Goal: Task Accomplishment & Management: Use online tool/utility

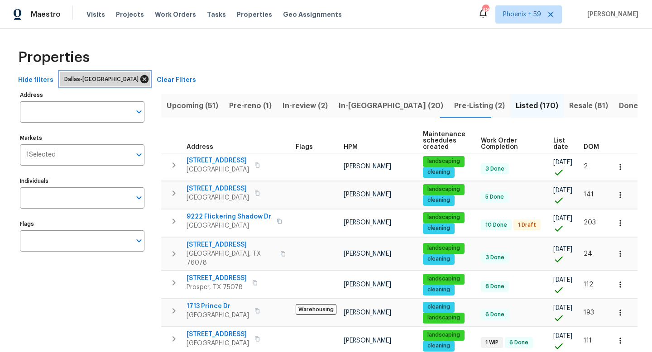
click at [140, 80] on icon at bounding box center [144, 79] width 8 height 8
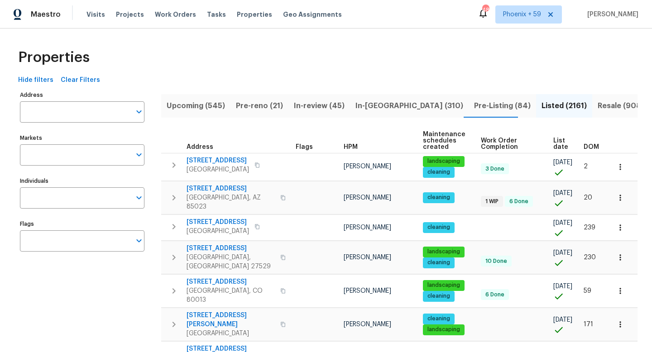
click at [85, 111] on input "Address" at bounding box center [75, 111] width 111 height 21
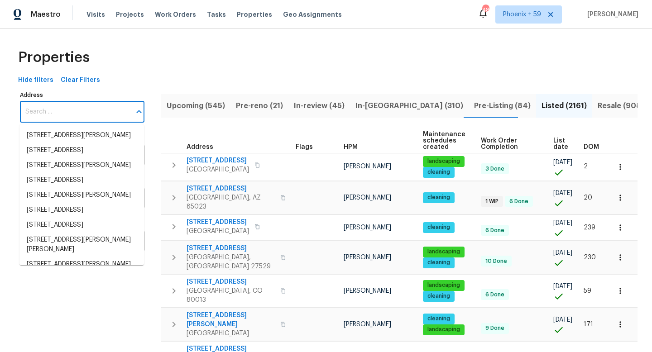
paste input "157 Saratoga Ave , Spartanburg, SC 29302"
type input "157 Saratoga Ave , Spartanburg, SC 29302"
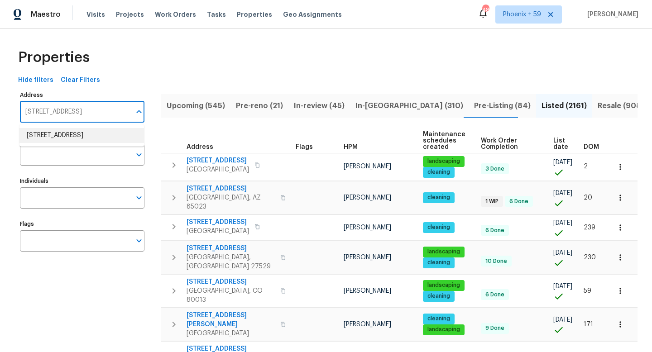
click at [82, 135] on li "157 Saratoga Ave Spartanburg SC 29302" at bounding box center [81, 135] width 124 height 15
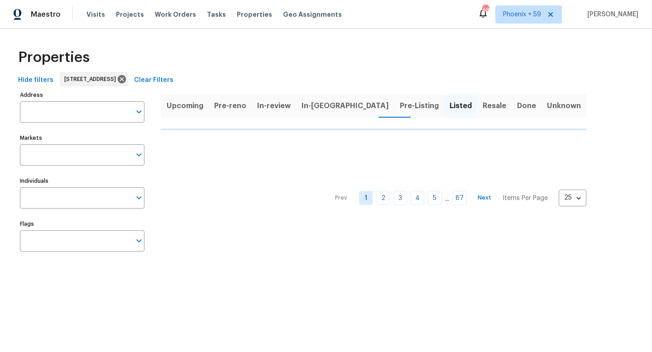
type input "157 Saratoga Ave Spartanburg SC 29302"
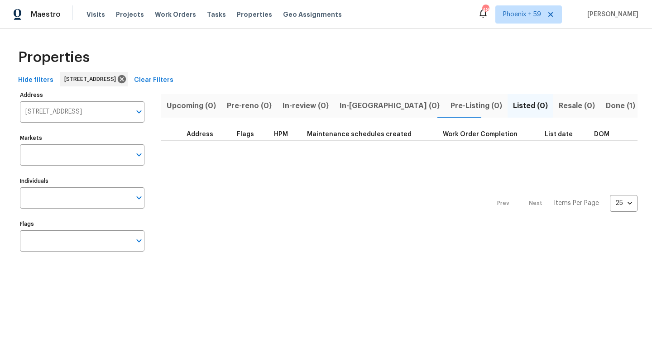
click at [606, 104] on span "Done (1)" at bounding box center [620, 106] width 29 height 13
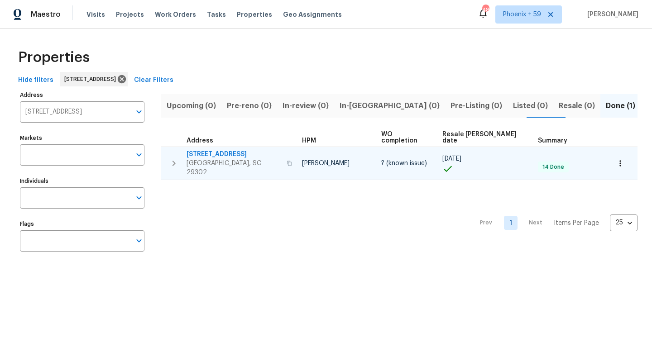
click at [220, 150] on span "157 Saratoga Ave" at bounding box center [234, 154] width 95 height 9
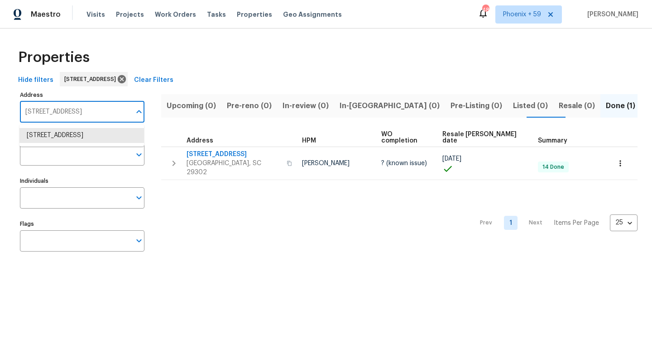
click at [77, 108] on input "157 Saratoga Ave Spartanburg SC 29302" at bounding box center [75, 111] width 111 height 21
paste input "325 Pelling Dr, York, SC 29745"
type input "325 Pelling Dr, York, SC 29745"
click at [88, 134] on li "325 Pelling Dr York SC 29745" at bounding box center [81, 135] width 124 height 15
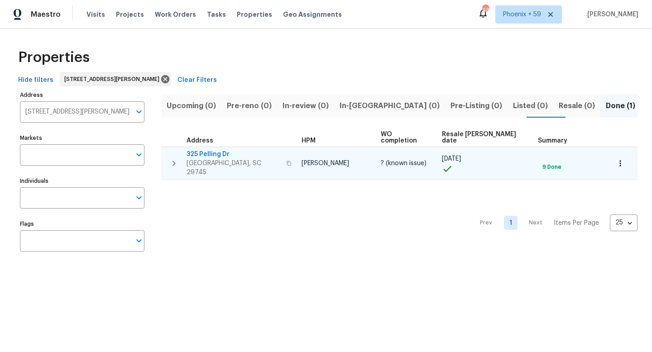
click at [207, 150] on span "325 Pelling Dr" at bounding box center [234, 154] width 94 height 9
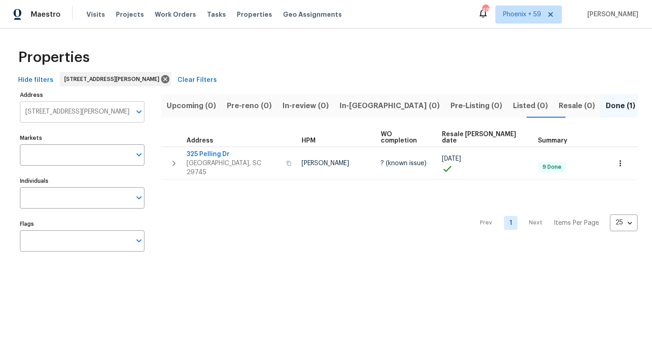
click at [96, 107] on input "325 Pelling Dr York SC 29745" at bounding box center [75, 111] width 111 height 21
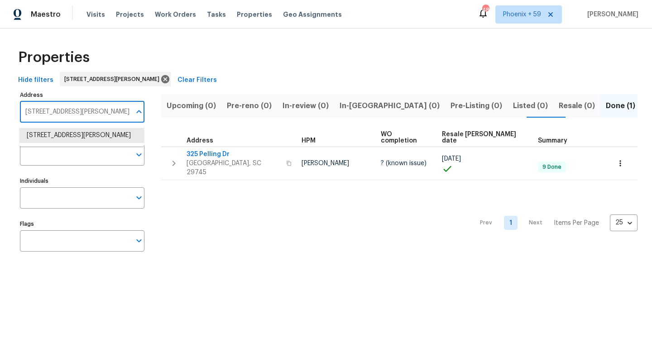
click at [96, 107] on input "325 Pelling Dr York SC 29745" at bounding box center [75, 111] width 111 height 21
paste input "512 Crofton Ct, Raleigh, NC 27604"
type input "3512 Crofton Ct, Raleigh, NC 27604"
click at [97, 138] on li "3512 Crofton Ct Raleigh NC 27604" at bounding box center [81, 135] width 124 height 15
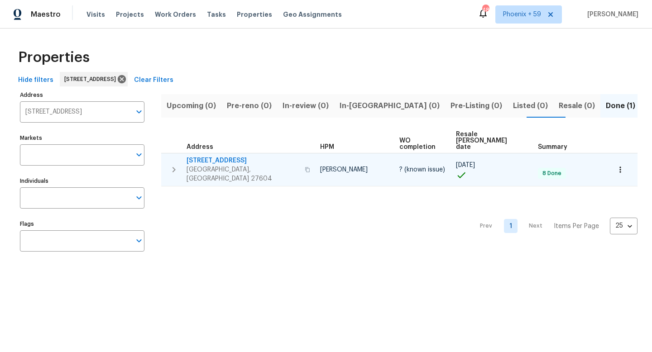
click at [219, 156] on span "3512 Crofton Ct" at bounding box center [243, 160] width 113 height 9
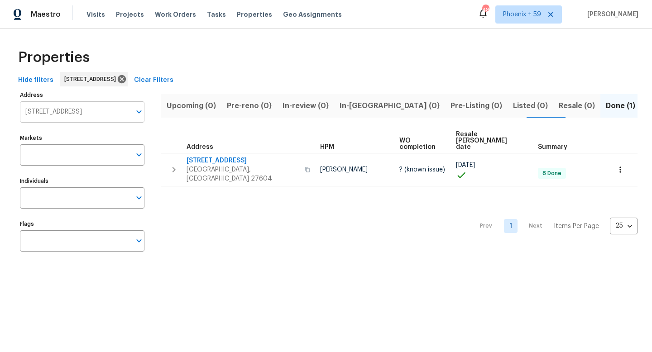
click at [86, 116] on input "3512 Crofton Ct Raleigh NC 27604" at bounding box center [75, 111] width 111 height 21
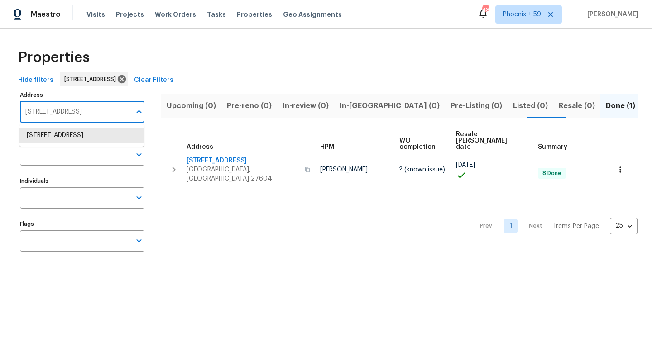
click at [86, 116] on input "3512 Crofton Ct Raleigh NC 27604" at bounding box center [75, 111] width 111 height 21
paste input "[STREET_ADDRESS][PERSON_NAME]"
type input "[STREET_ADDRESS][PERSON_NAME]"
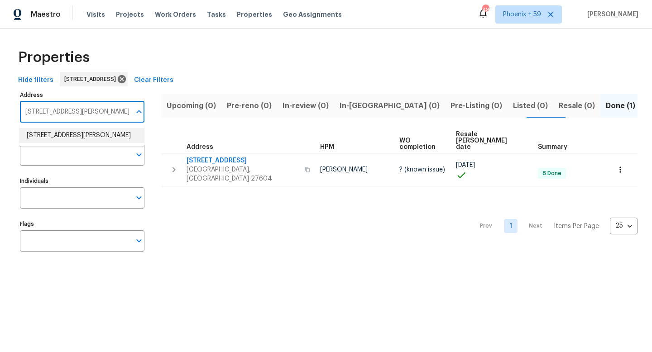
click at [90, 138] on li "2605 Stenson Dr Cedar Park TX 78613" at bounding box center [81, 135] width 124 height 15
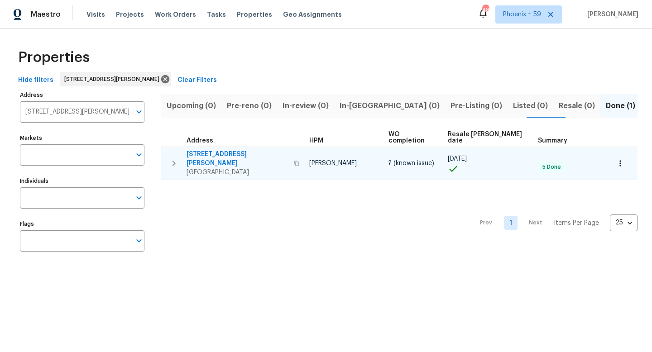
click at [231, 150] on span "2605 Stenson Dr" at bounding box center [238, 159] width 102 height 18
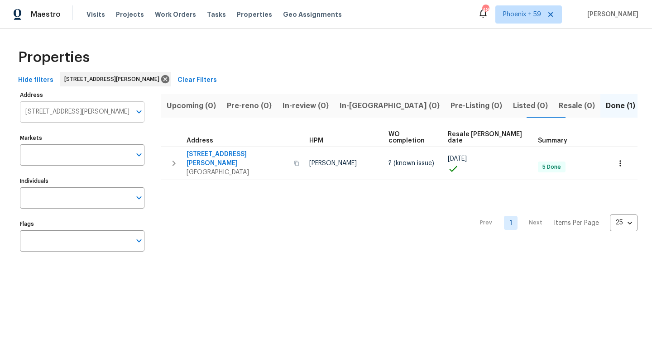
click at [86, 108] on input "2605 Stenson Dr Cedar Park TX 78613" at bounding box center [75, 111] width 111 height 21
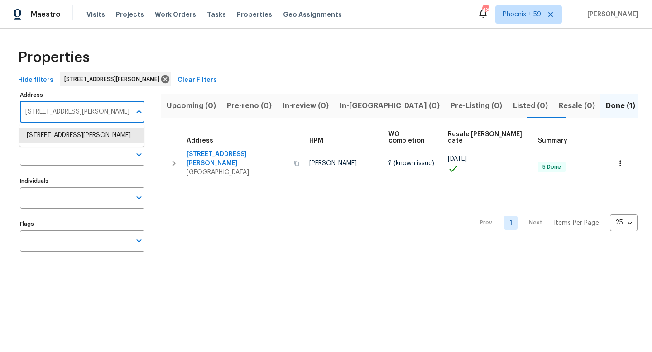
click at [86, 108] on input "2605 Stenson Dr Cedar Park TX 78613" at bounding box center [75, 111] width 111 height 21
paste input "1517 Wiljohn Rd, Garner, NC 27529"
type input "1517 Wiljohn Rd, Garner, NC 27529"
click at [87, 143] on li "1517 Wiljohn Rd Garner NC 27529" at bounding box center [81, 135] width 124 height 15
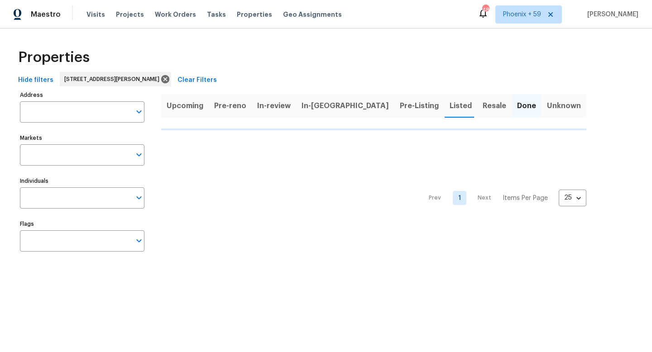
type input "1517 Wiljohn Rd Garner NC 27529"
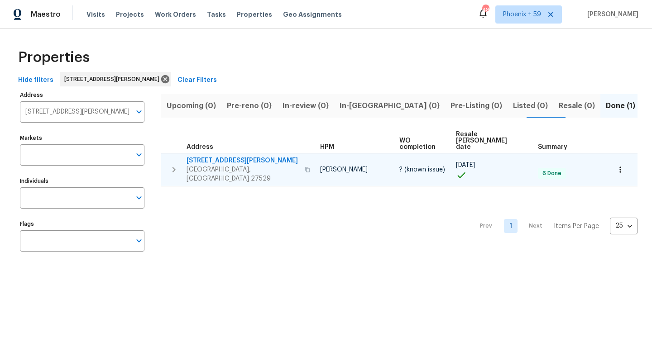
click at [221, 156] on span "1517 Wiljohn Rd" at bounding box center [243, 160] width 113 height 9
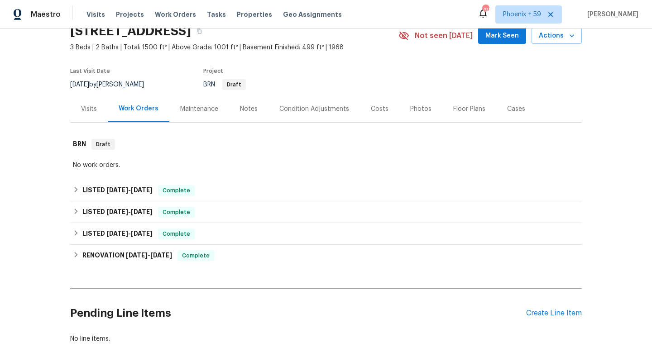
scroll to position [53, 0]
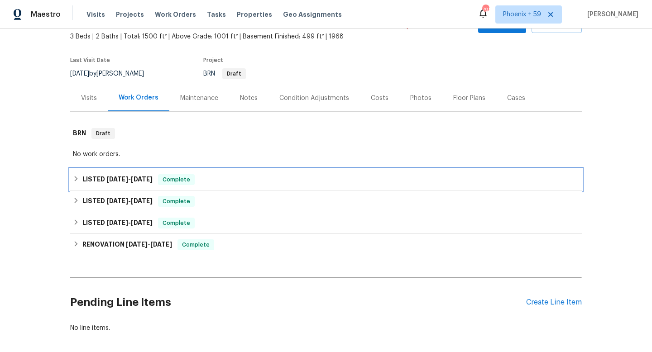
click at [210, 180] on div "LISTED 12/6/24 - 12/9/24 Complete" at bounding box center [326, 179] width 506 height 11
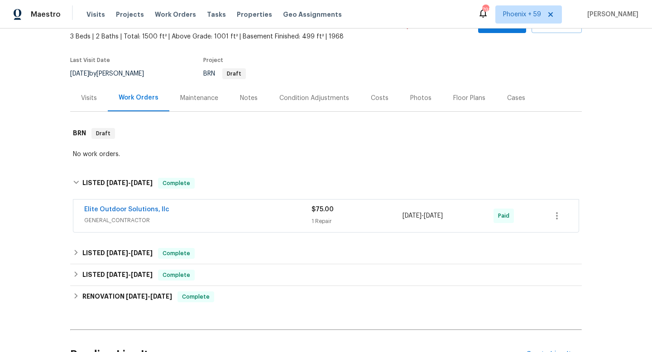
click at [207, 214] on div "Elite Outdoor Solutions, llc" at bounding box center [197, 210] width 227 height 11
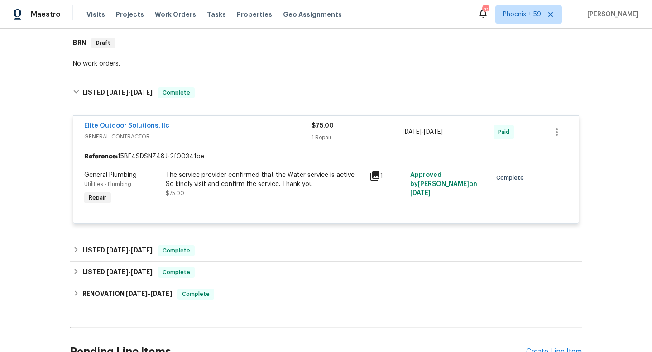
scroll to position [158, 0]
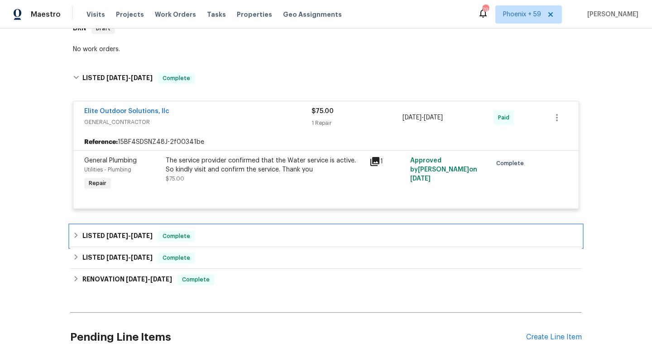
click at [205, 245] on div "LISTED 11/5/24 - 11/8/24 Complete" at bounding box center [326, 236] width 512 height 22
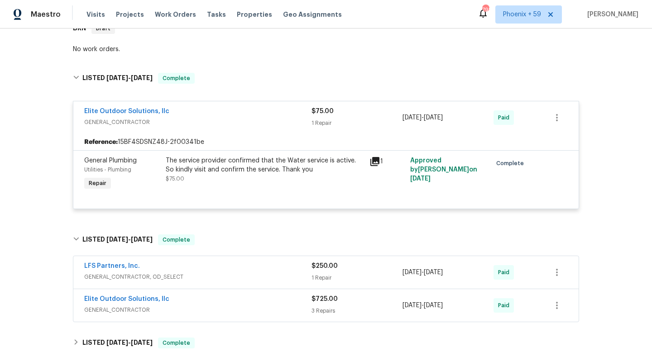
click at [206, 304] on div "Elite Outdoor Solutions, llc" at bounding box center [197, 300] width 227 height 11
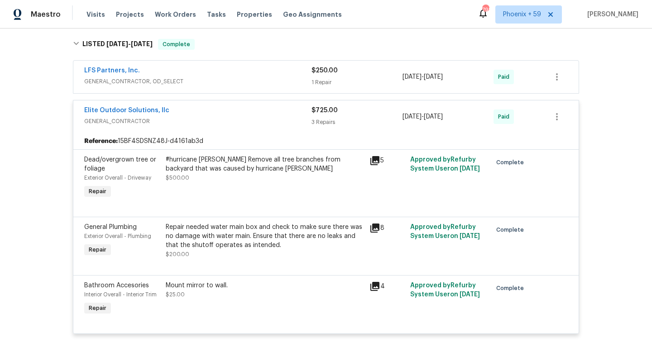
scroll to position [355, 0]
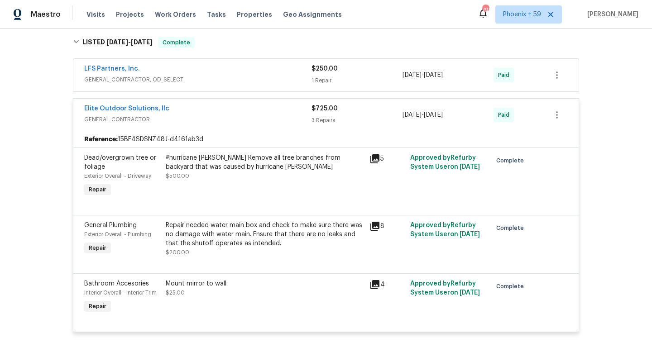
click at [222, 77] on span "GENERAL_CONTRACTOR, OD_SELECT" at bounding box center [197, 79] width 227 height 9
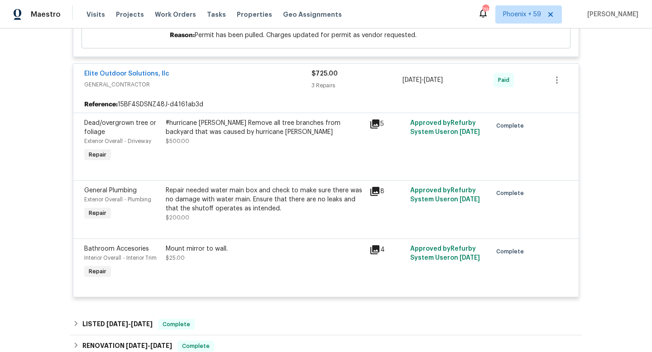
scroll to position [699, 0]
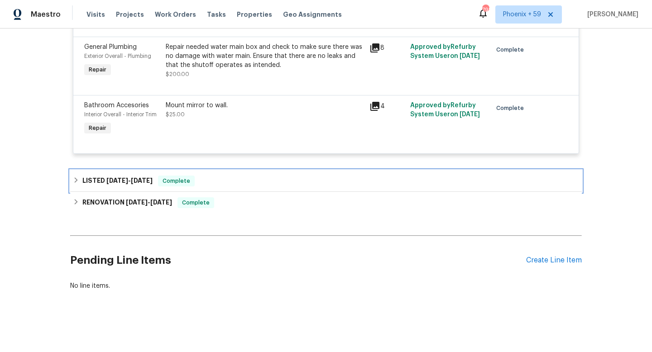
click at [210, 175] on div "LISTED 10/1/24 - 10/22/24 Complete" at bounding box center [326, 181] width 512 height 22
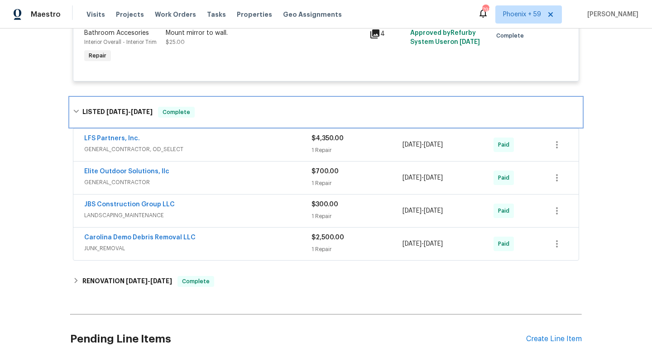
scroll to position [771, 0]
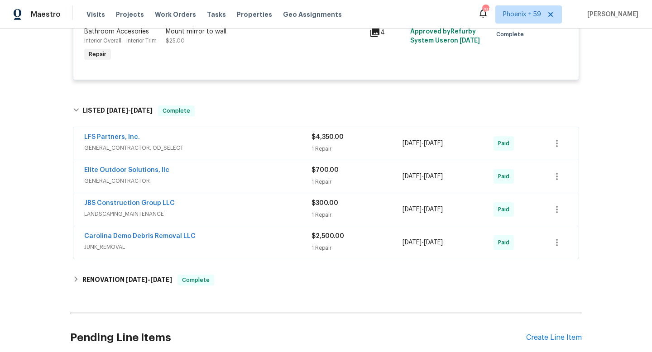
click at [201, 243] on div "Carolina Demo Debris Removal LLC" at bounding box center [197, 237] width 227 height 11
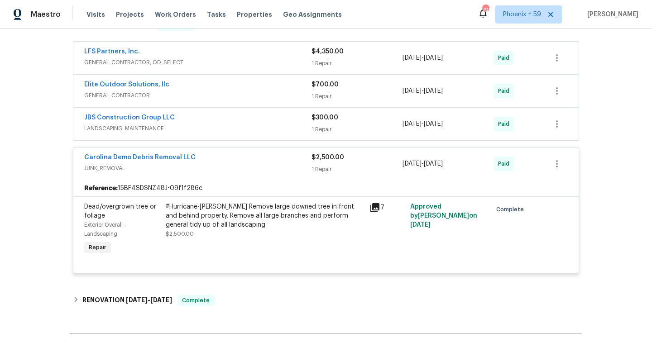
scroll to position [865, 0]
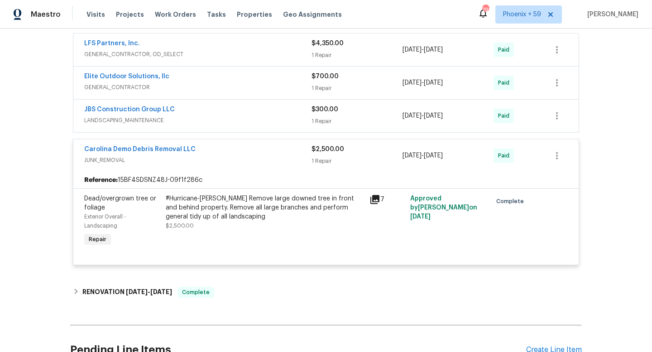
click at [211, 119] on span "LANDSCAPING_MAINTENANCE" at bounding box center [197, 120] width 227 height 9
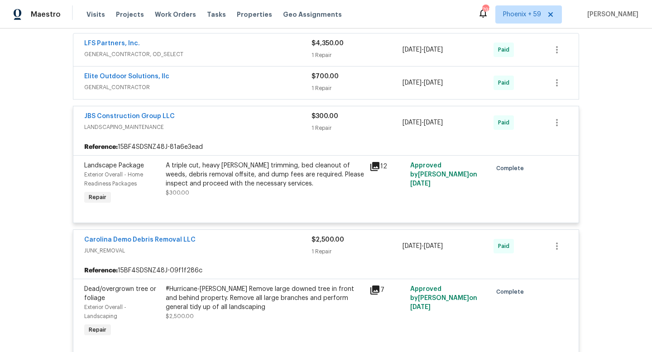
click at [216, 87] on span "GENERAL_CONTRACTOR" at bounding box center [197, 87] width 227 height 9
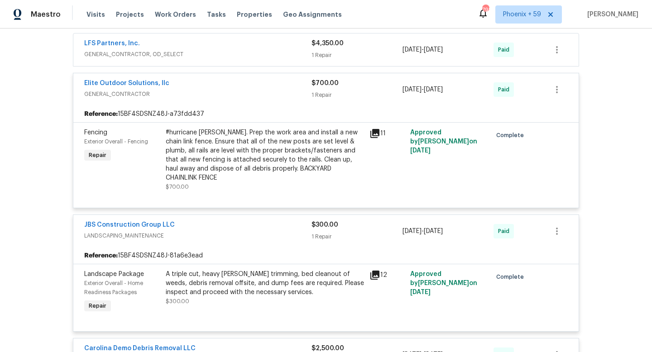
click at [211, 58] on span "GENERAL_CONTRACTOR, OD_SELECT" at bounding box center [197, 54] width 227 height 9
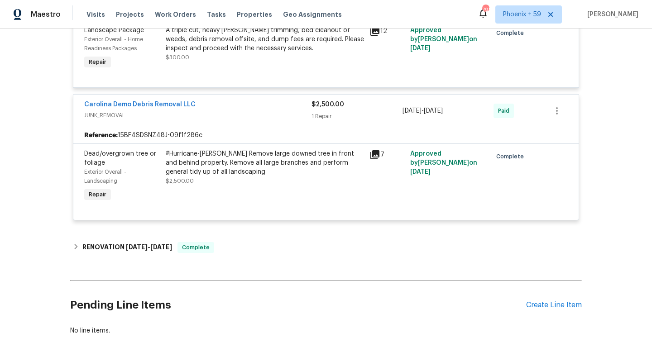
scroll to position [1293, 0]
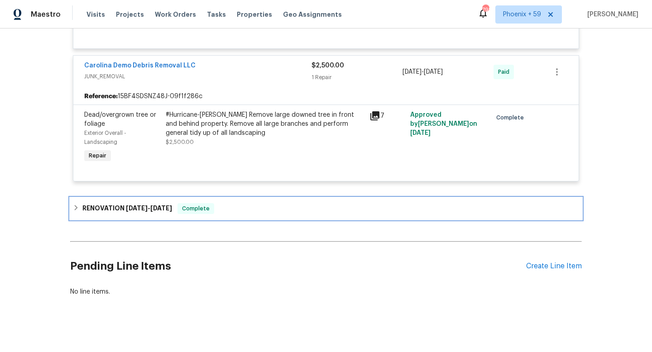
click at [204, 204] on span "Complete" at bounding box center [195, 208] width 35 height 9
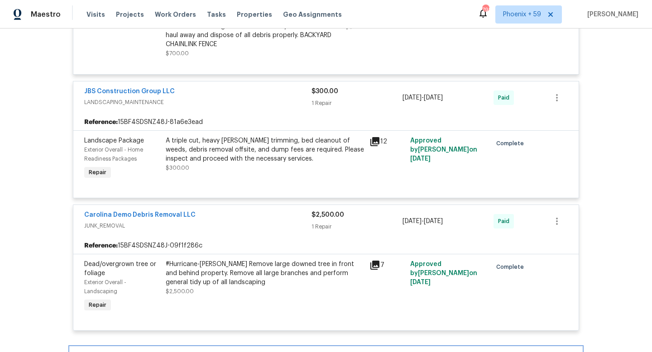
scroll to position [1070, 0]
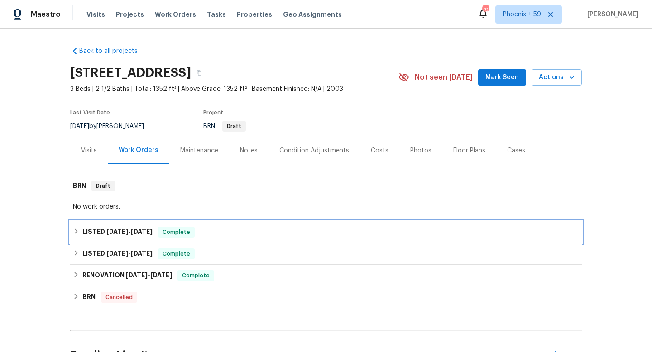
click at [153, 236] on h6 "LISTED 11/17/24 - 11/20/24" at bounding box center [117, 232] width 70 height 11
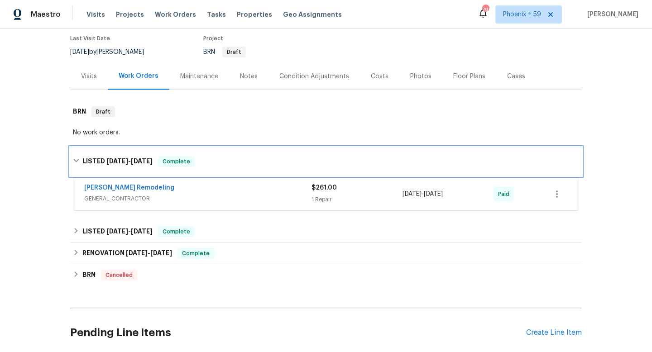
scroll to position [76, 0]
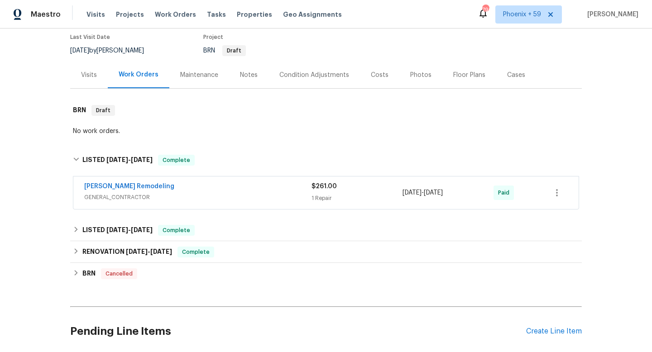
click at [167, 186] on div "Pino Remodeling" at bounding box center [197, 187] width 227 height 11
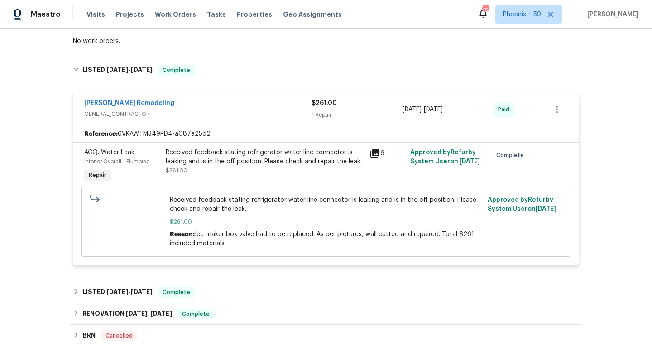
scroll to position [172, 0]
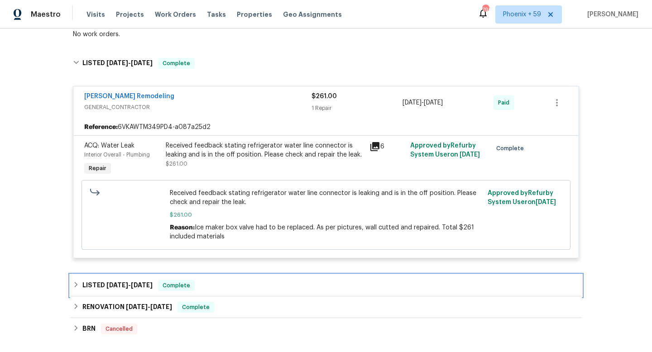
click at [166, 285] on div "LISTED 10/18/24 - 10/21/24 Complete" at bounding box center [326, 285] width 506 height 11
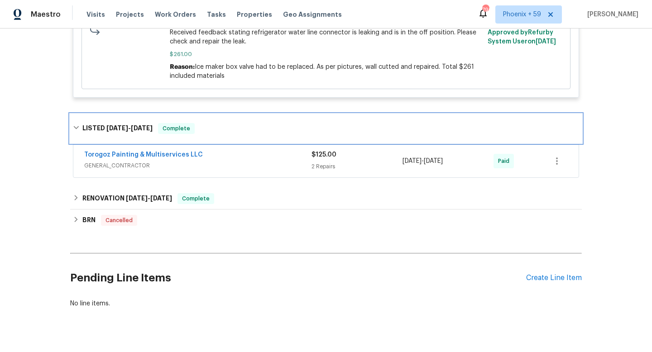
scroll to position [341, 0]
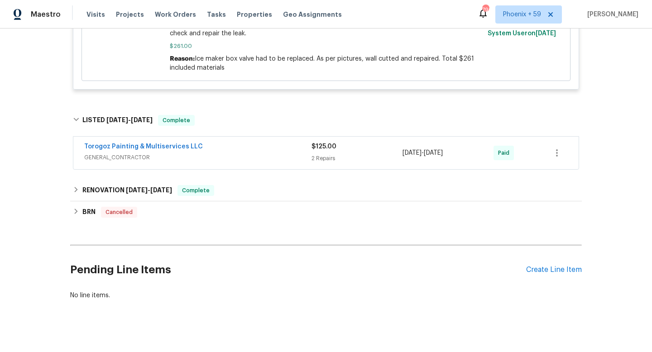
click at [196, 158] on span "GENERAL_CONTRACTOR" at bounding box center [197, 157] width 227 height 9
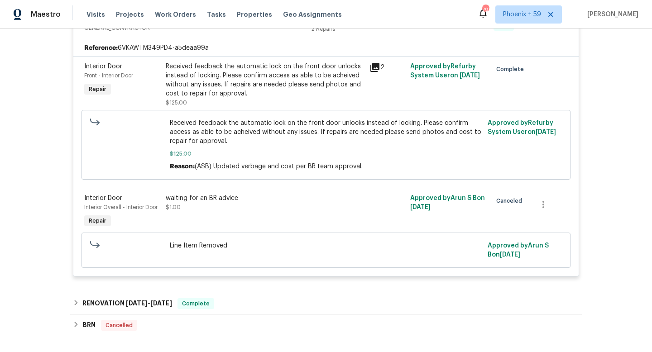
scroll to position [480, 0]
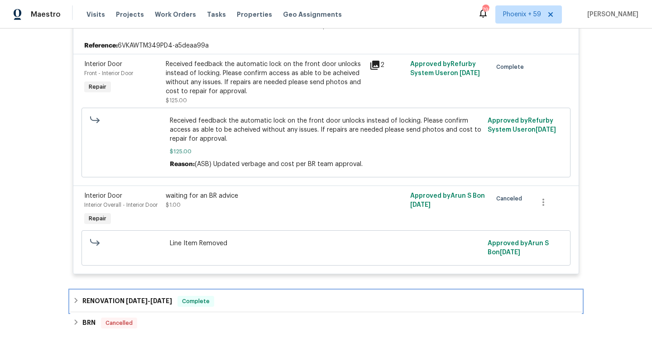
click at [172, 306] on h6 "RENOVATION 9/10/24 - 9/24/24" at bounding box center [127, 301] width 90 height 11
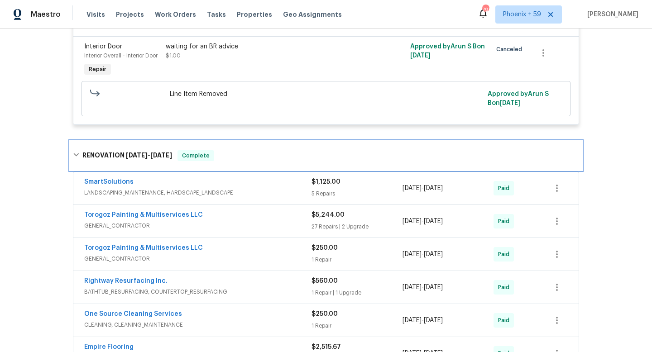
scroll to position [637, 0]
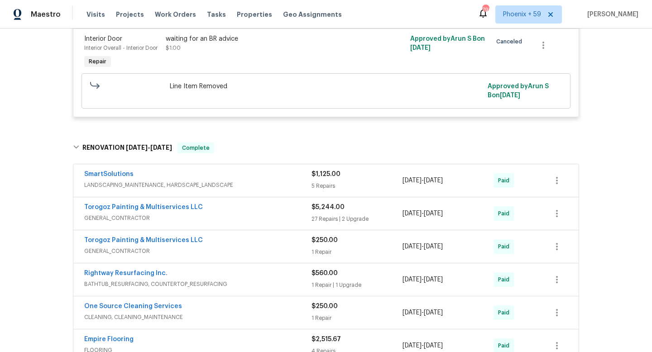
click at [211, 177] on div "SmartSolutions" at bounding box center [197, 175] width 227 height 11
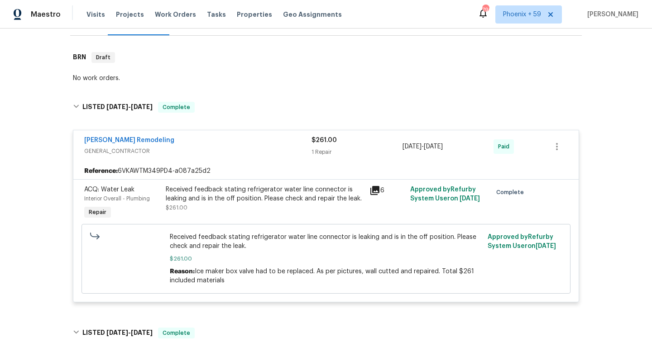
scroll to position [47, 0]
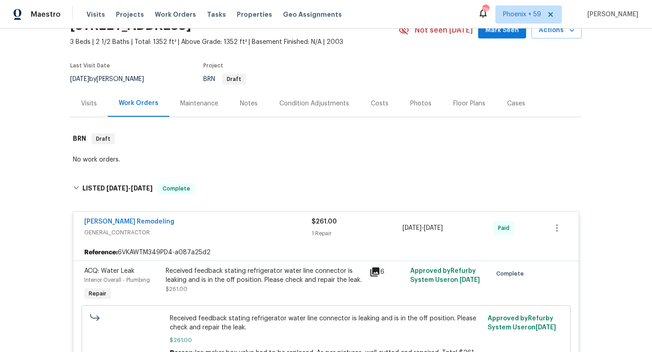
click at [212, 101] on div "Maintenance" at bounding box center [199, 103] width 38 height 9
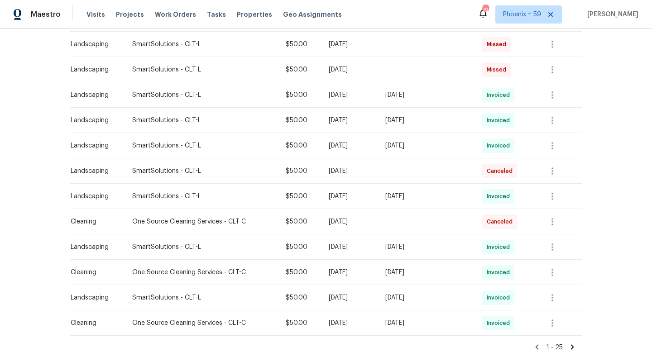
scroll to position [549, 0]
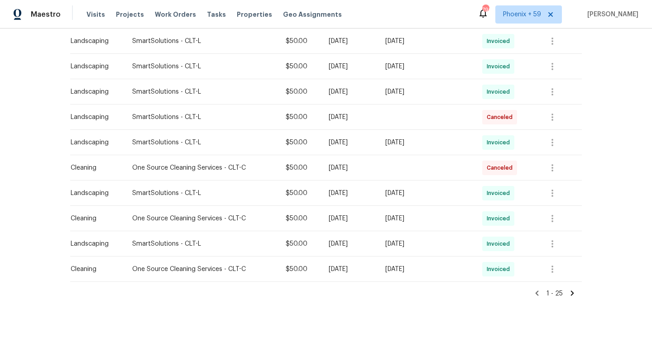
click at [574, 293] on icon at bounding box center [572, 293] width 8 height 8
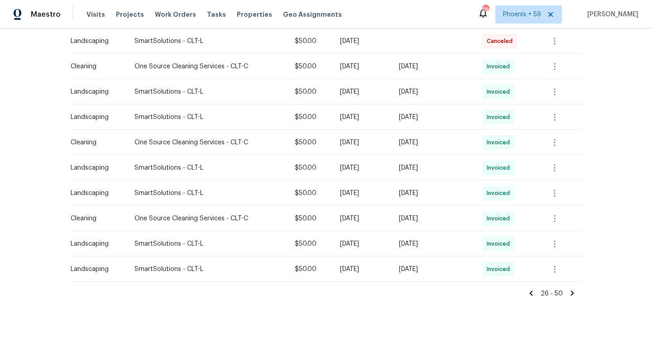
click at [571, 293] on icon at bounding box center [572, 293] width 3 height 5
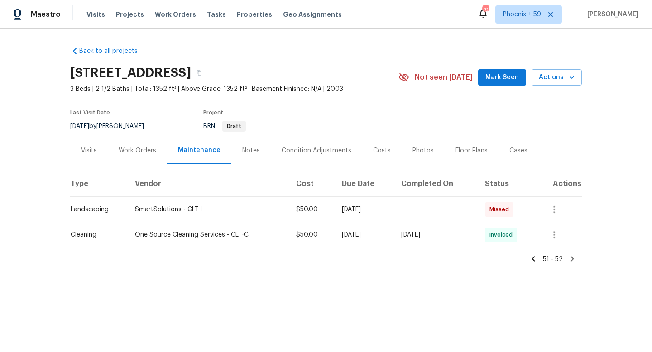
click at [535, 256] on icon at bounding box center [533, 258] width 3 height 5
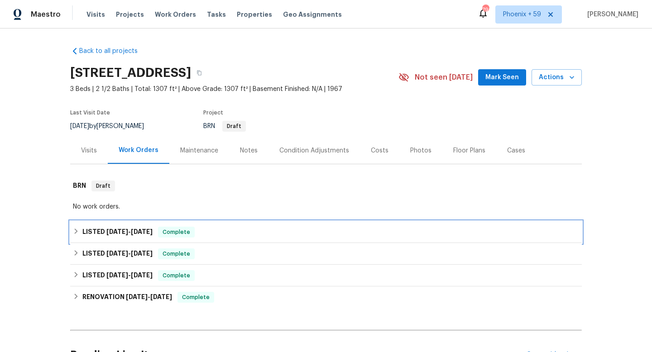
click at [215, 229] on div "LISTED 10/15/24 - 10/18/24 Complete" at bounding box center [326, 232] width 506 height 11
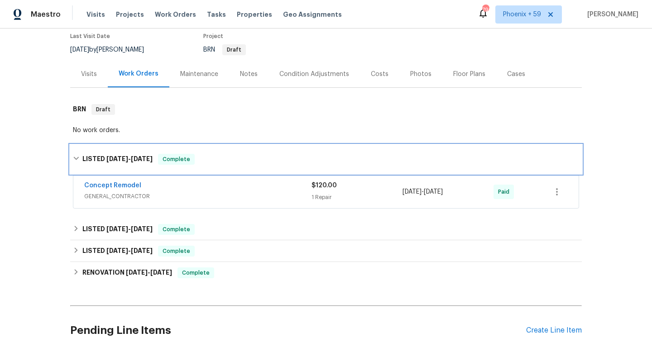
scroll to position [79, 0]
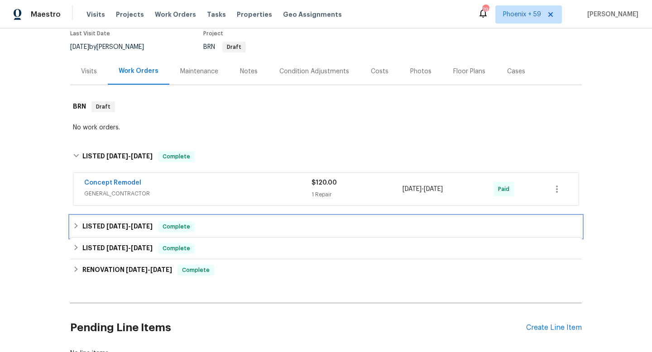
click at [216, 225] on div "LISTED 9/23/24 - 9/25/24 Complete" at bounding box center [326, 226] width 506 height 11
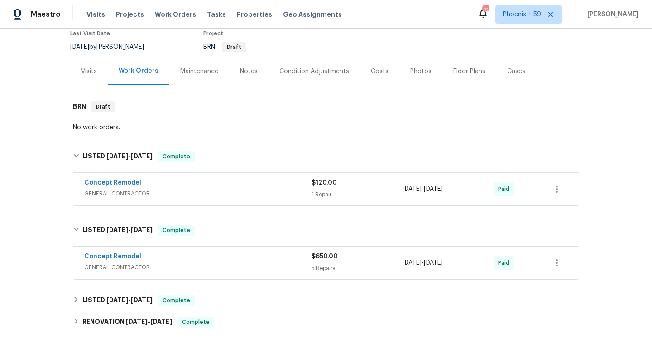
click at [200, 191] on span "GENERAL_CONTRACTOR" at bounding box center [197, 193] width 227 height 9
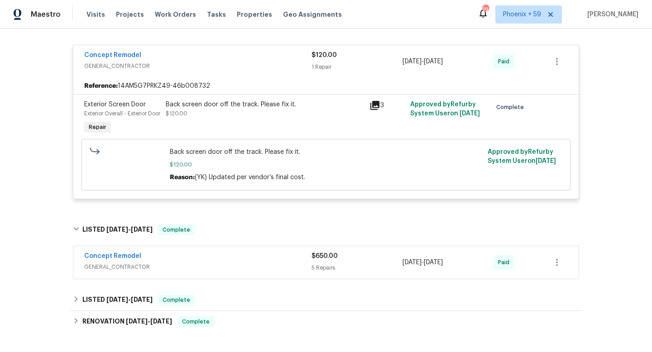
scroll to position [221, 0]
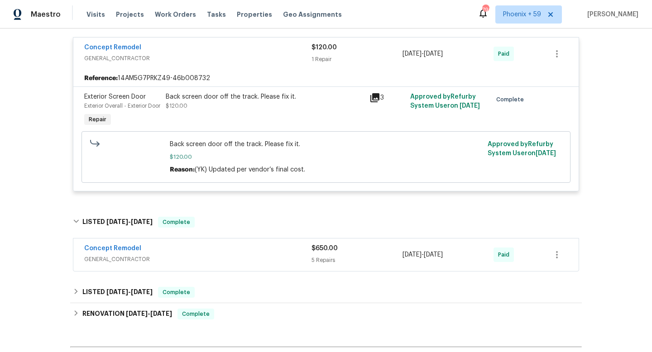
click at [199, 264] on span "GENERAL_CONTRACTOR" at bounding box center [197, 259] width 227 height 9
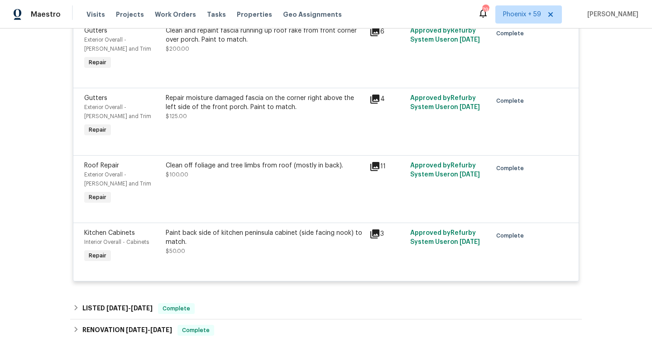
scroll to position [584, 0]
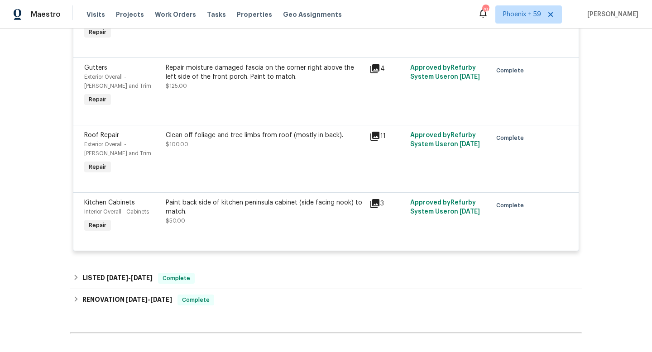
click at [375, 141] on icon at bounding box center [374, 136] width 9 height 9
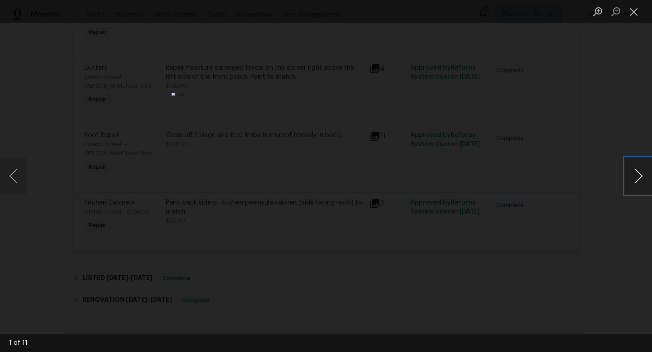
click at [633, 190] on button "Next image" at bounding box center [638, 176] width 27 height 36
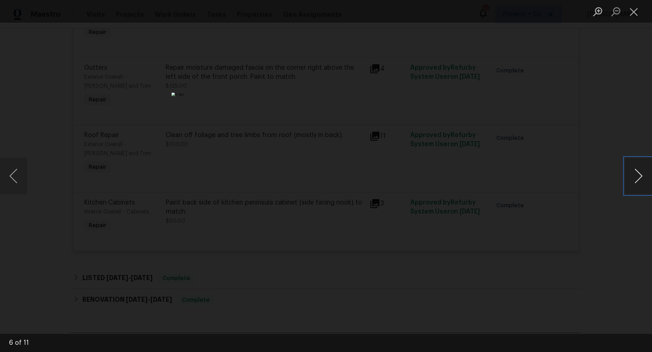
click at [633, 190] on button "Next image" at bounding box center [638, 176] width 27 height 36
click at [480, 184] on div "Lightbox" at bounding box center [326, 176] width 652 height 352
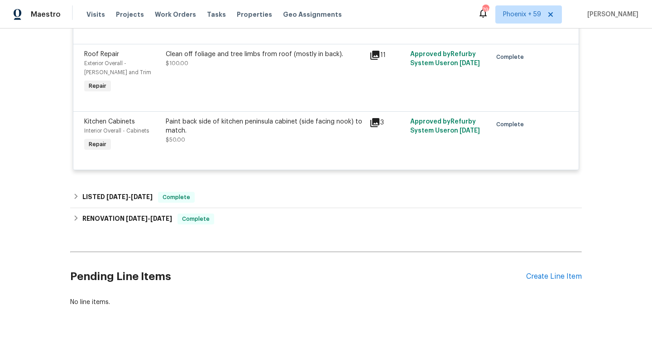
scroll to position [693, 0]
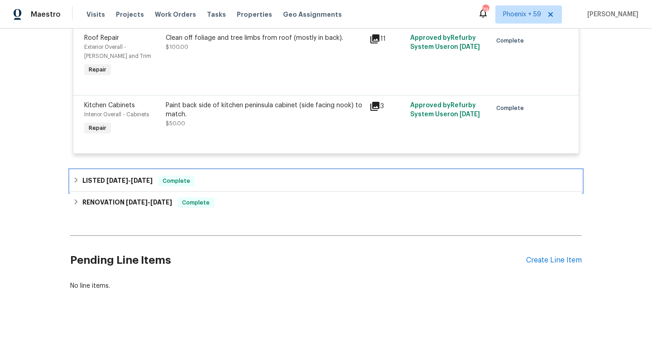
click at [245, 171] on div "LISTED 9/4/24 - 9/9/24 Complete" at bounding box center [326, 181] width 512 height 22
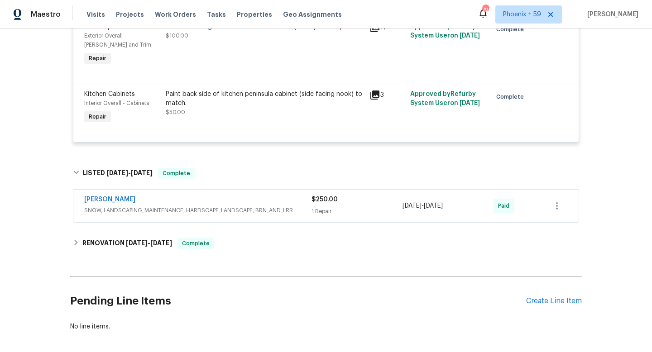
click at [229, 206] on div "Cameron Sweeney" at bounding box center [197, 200] width 227 height 11
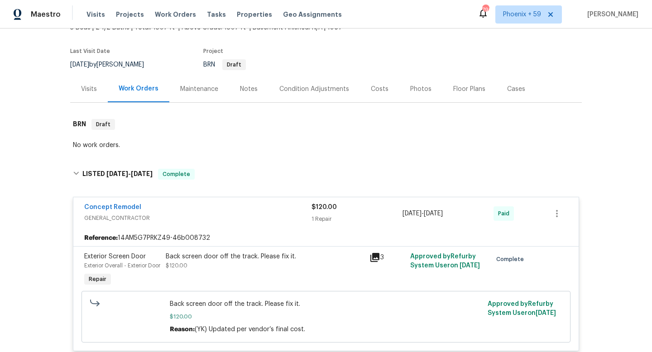
scroll to position [0, 0]
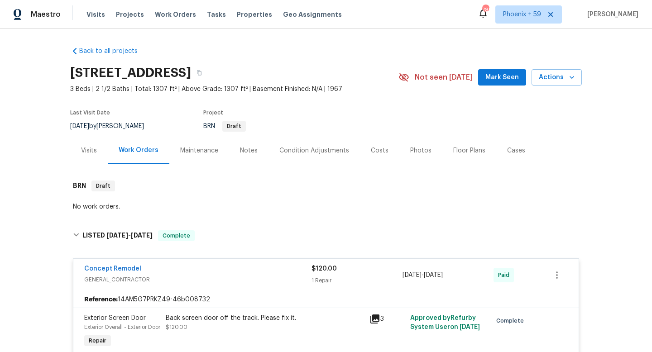
click at [21, 102] on div "Back to all projects 3512 Crofton Ct, Raleigh, NC 27604 3 Beds | 2 1/2 Baths | …" at bounding box center [326, 191] width 652 height 324
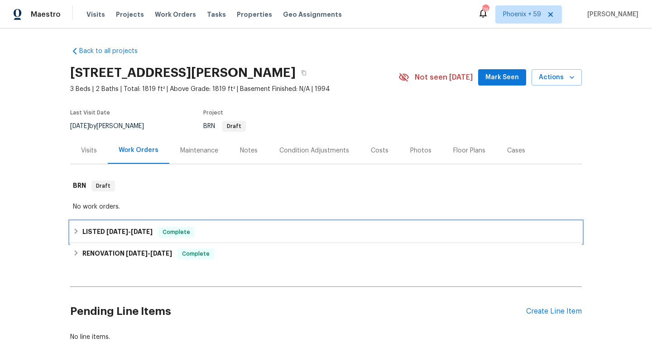
click at [167, 229] on span "Complete" at bounding box center [176, 232] width 35 height 9
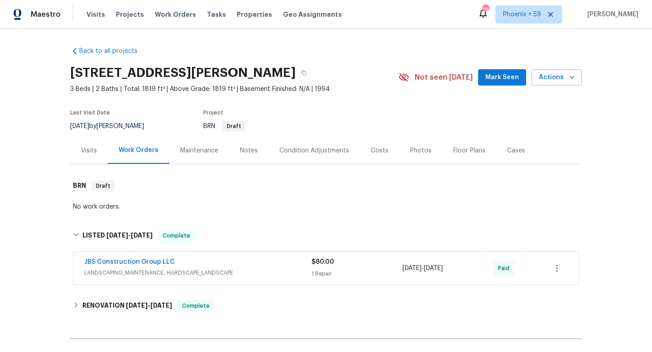
click at [167, 255] on div "JBS Construction Group LLC LANDSCAPING_MAINTENANCE, HARDSCAPE_LANDSCAPE $80.00 …" at bounding box center [325, 268] width 505 height 33
click at [173, 266] on div "JBS Construction Group LLC" at bounding box center [197, 263] width 227 height 11
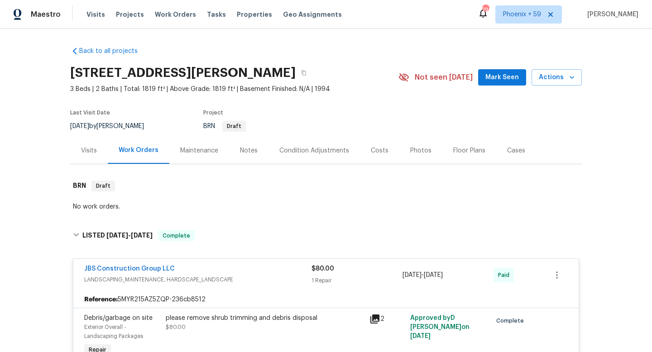
click at [192, 155] on div "Maintenance" at bounding box center [199, 150] width 60 height 27
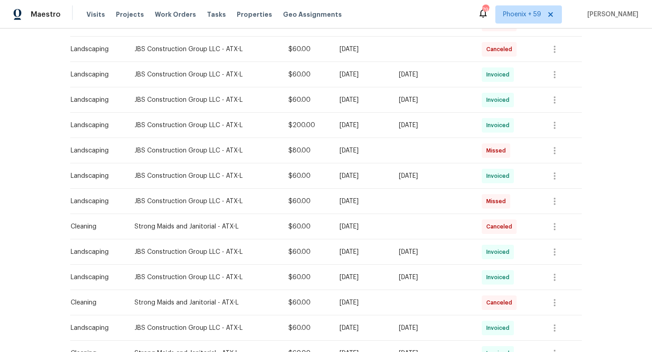
scroll to position [212, 0]
click at [557, 122] on icon "button" at bounding box center [554, 124] width 11 height 11
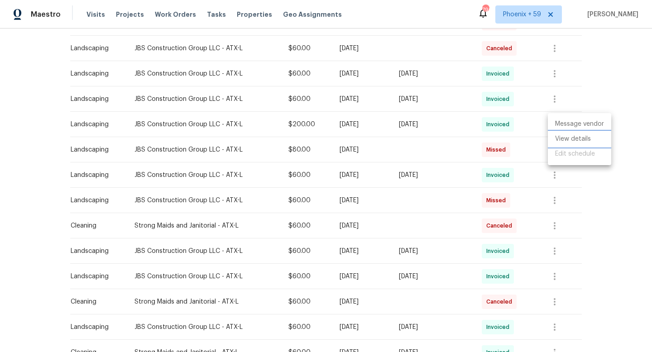
click at [562, 137] on li "View details" at bounding box center [579, 139] width 63 height 15
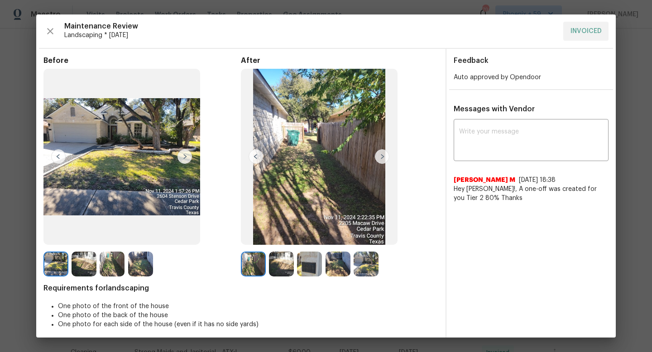
click at [187, 153] on img at bounding box center [184, 156] width 14 height 14
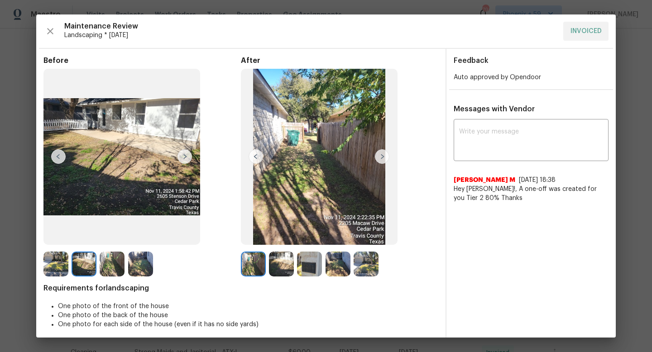
click at [187, 153] on img at bounding box center [184, 156] width 14 height 14
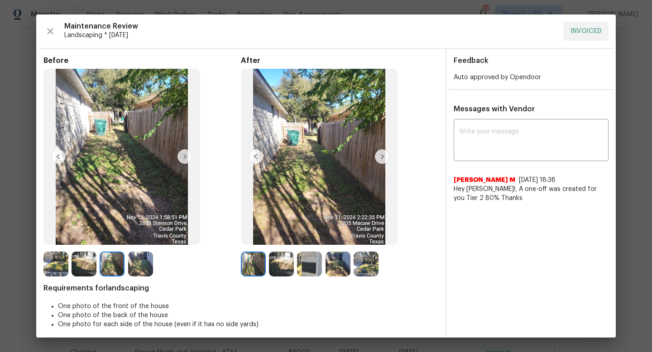
click at [186, 157] on img at bounding box center [184, 156] width 14 height 14
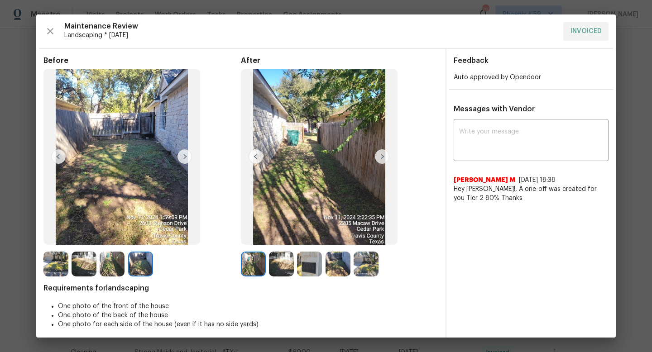
click at [186, 157] on img at bounding box center [184, 156] width 14 height 14
click at [387, 161] on img at bounding box center [382, 156] width 14 height 14
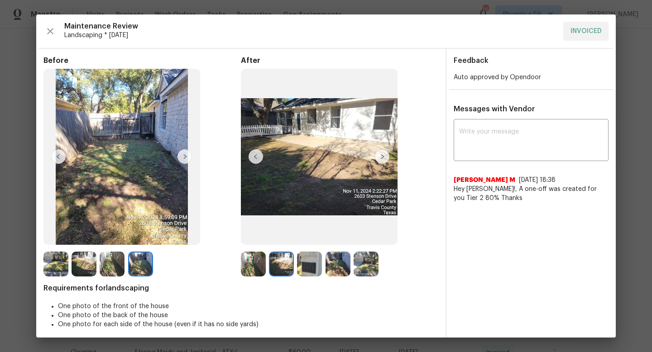
click at [387, 161] on img at bounding box center [382, 156] width 14 height 14
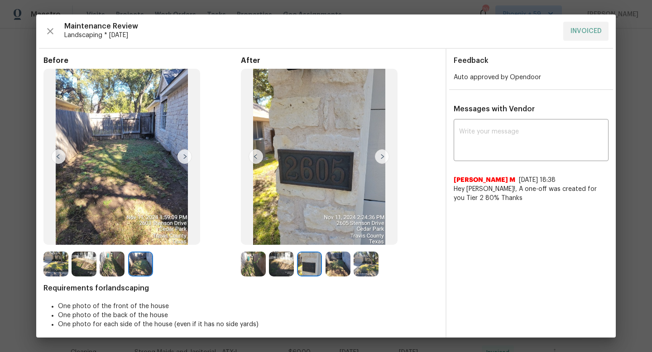
click at [387, 161] on img at bounding box center [382, 156] width 14 height 14
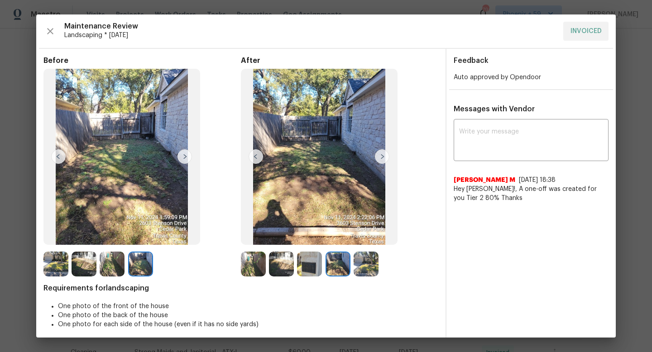
click at [387, 161] on img at bounding box center [382, 156] width 14 height 14
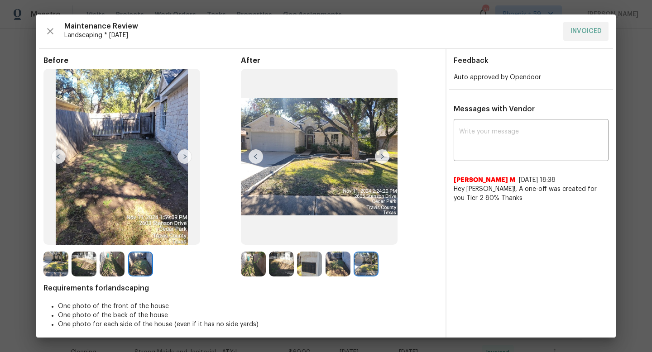
click at [387, 161] on img at bounding box center [382, 156] width 14 height 14
click at [186, 157] on img at bounding box center [184, 156] width 14 height 14
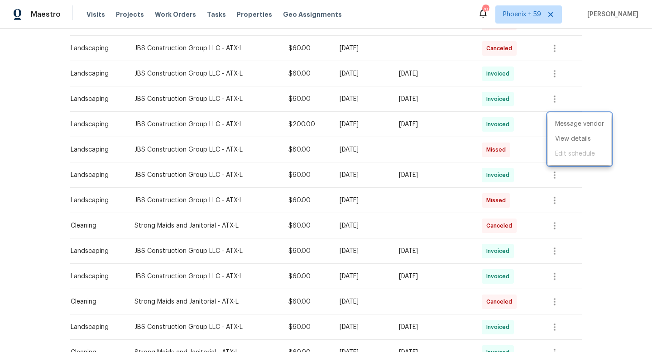
click at [38, 130] on div at bounding box center [326, 176] width 652 height 352
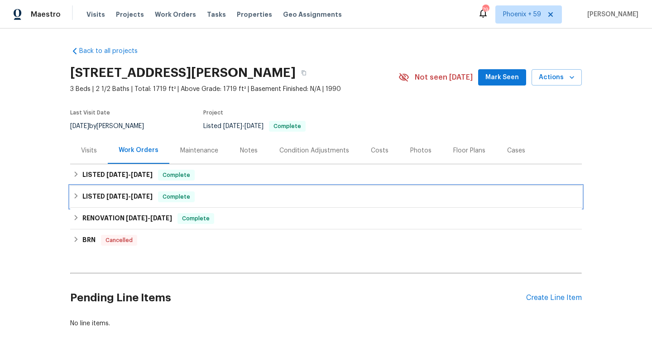
click at [194, 196] on span "Complete" at bounding box center [176, 196] width 35 height 9
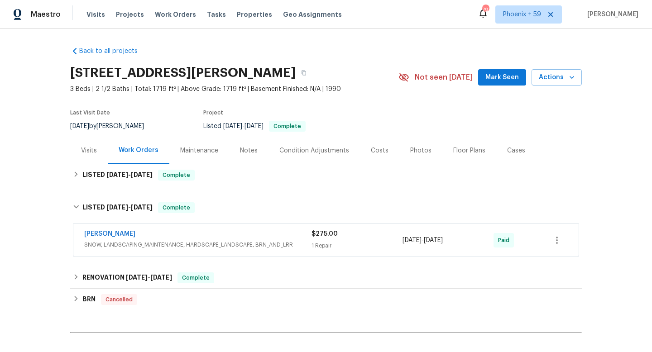
click at [207, 233] on div "[PERSON_NAME]" at bounding box center [197, 235] width 227 height 11
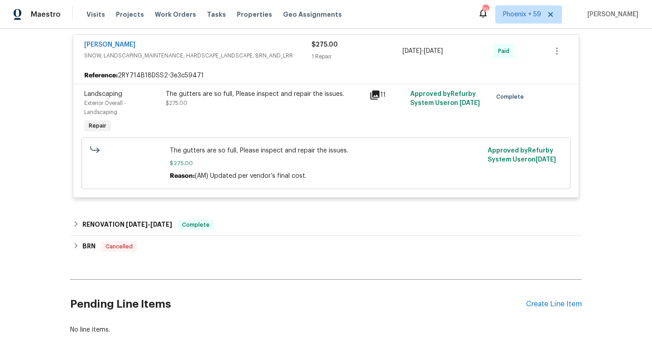
scroll to position [197, 0]
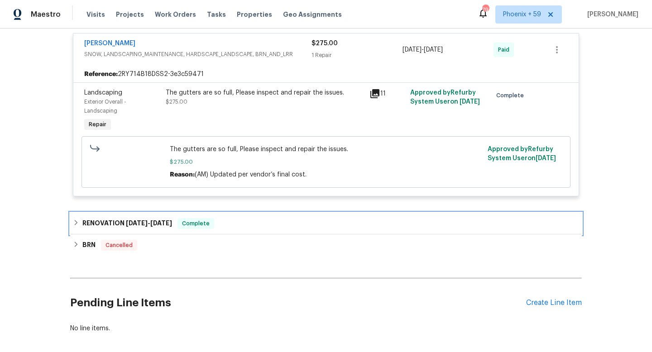
click at [213, 221] on span "Complete" at bounding box center [195, 223] width 35 height 9
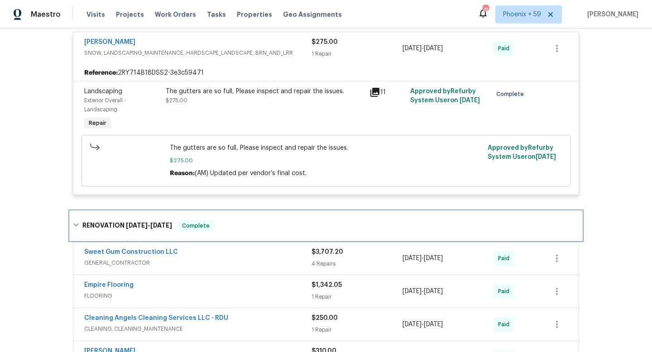
scroll to position [0, 0]
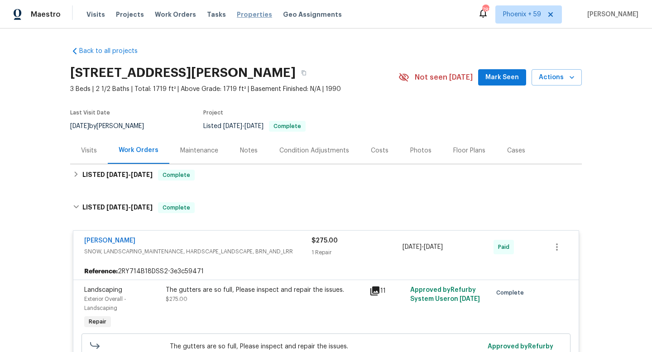
click at [244, 13] on span "Properties" at bounding box center [254, 14] width 35 height 9
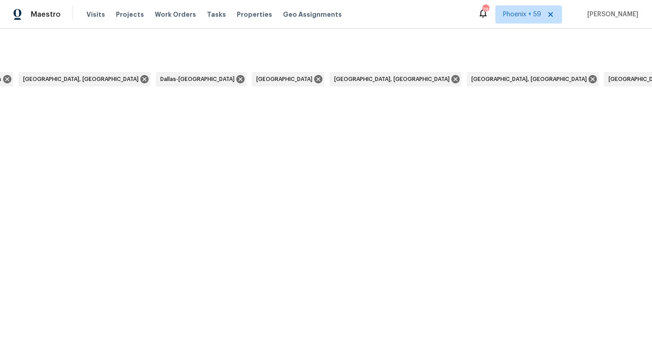
scroll to position [0, 2847]
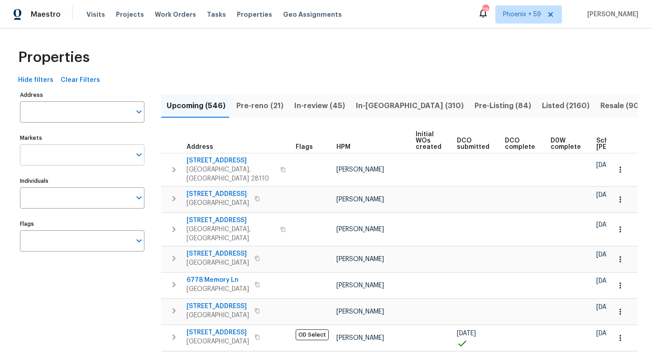
click at [53, 155] on input "Markets" at bounding box center [75, 154] width 111 height 21
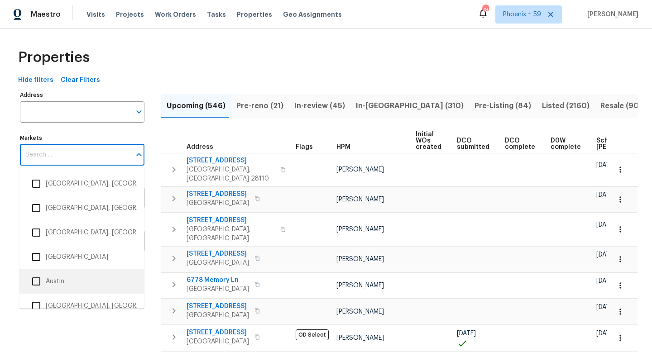
click at [61, 284] on li "Austin" at bounding box center [82, 281] width 110 height 19
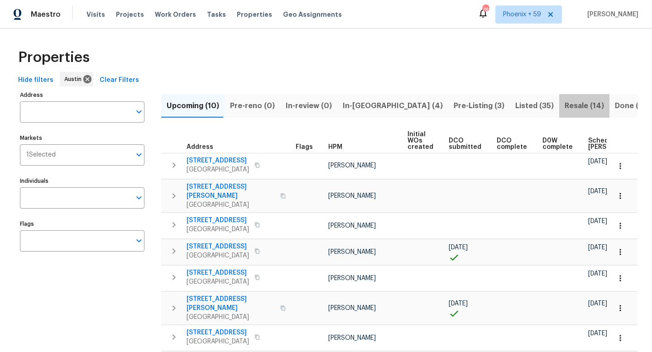
click at [565, 101] on span "Resale (14)" at bounding box center [584, 106] width 39 height 13
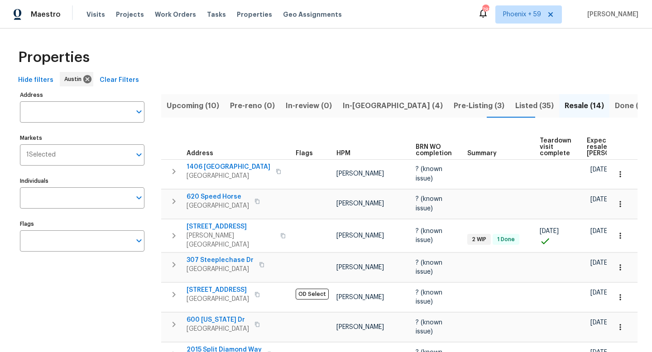
click at [515, 104] on span "Listed (35)" at bounding box center [534, 106] width 38 height 13
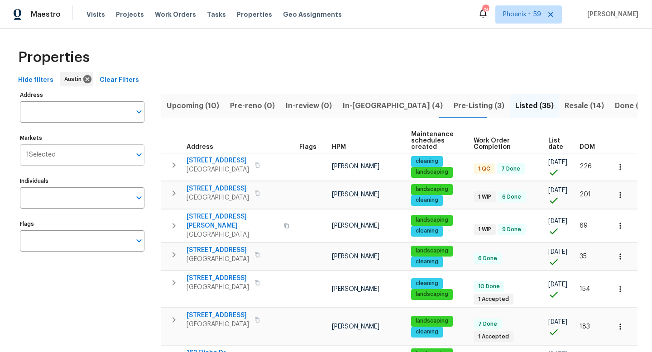
click at [125, 156] on input "Markets" at bounding box center [93, 154] width 75 height 21
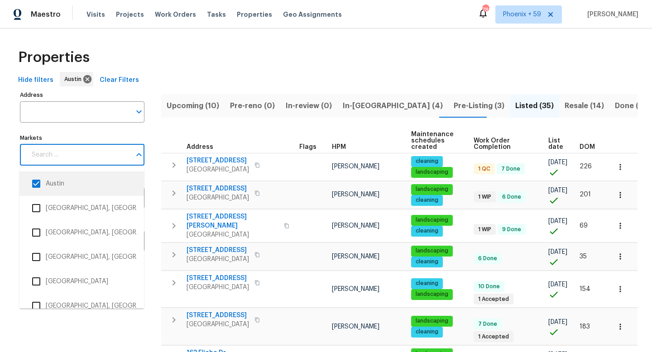
click at [36, 182] on input "checkbox" at bounding box center [36, 183] width 19 height 19
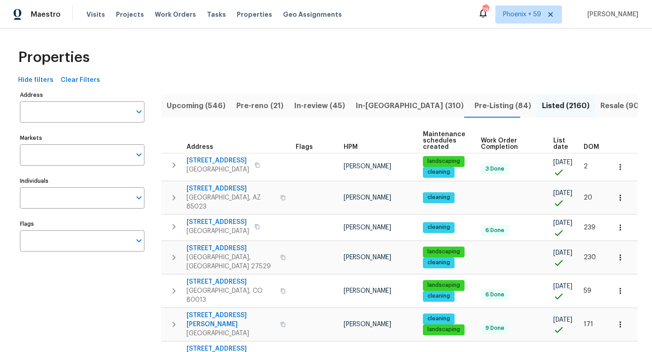
click at [62, 156] on input "Markets" at bounding box center [75, 154] width 111 height 21
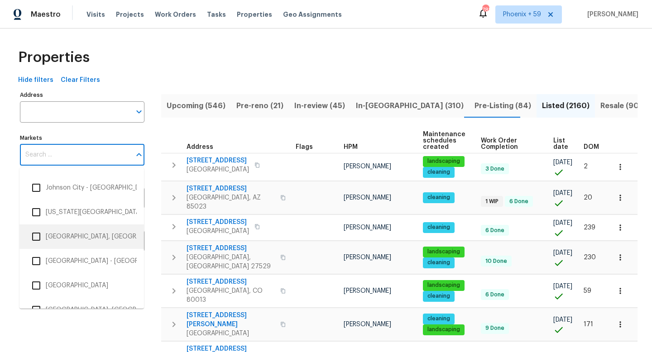
scroll to position [852, 0]
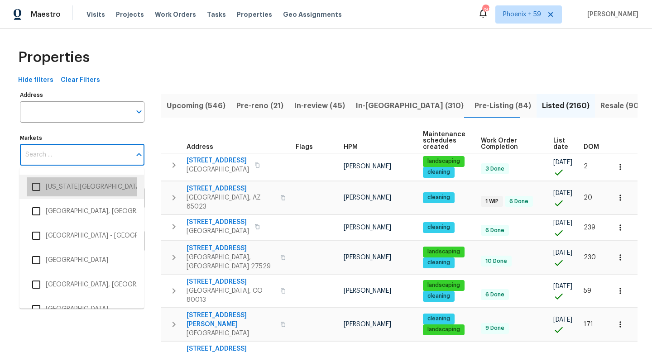
click at [70, 190] on li "[US_STATE][GEOGRAPHIC_DATA]" at bounding box center [82, 186] width 110 height 19
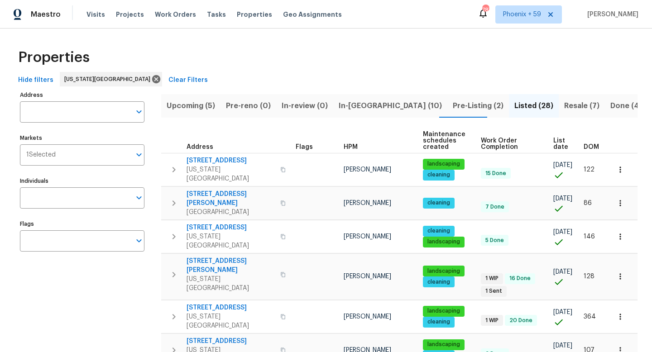
click at [205, 108] on span "Upcoming (5)" at bounding box center [191, 106] width 48 height 13
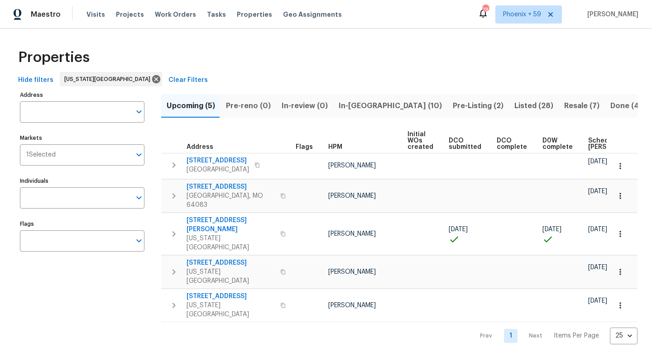
click at [509, 104] on button "Listed (28)" at bounding box center [534, 106] width 50 height 24
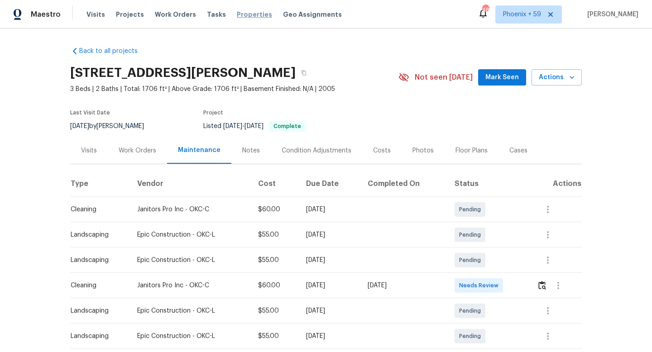
scroll to position [102, 0]
